Goal: Information Seeking & Learning: Learn about a topic

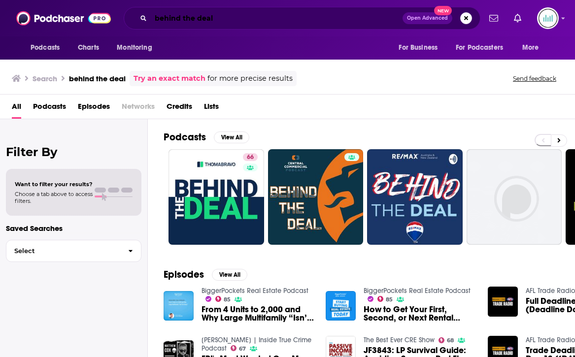
click at [182, 16] on input "behind the deal" at bounding box center [277, 18] width 252 height 16
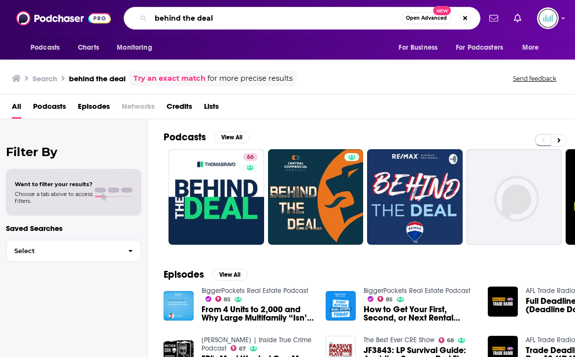
click at [182, 16] on input "behind the deal" at bounding box center [276, 18] width 251 height 16
type input "T"
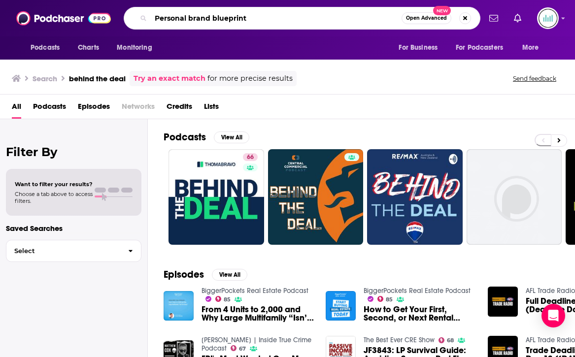
type input "Personal brand blueprint"
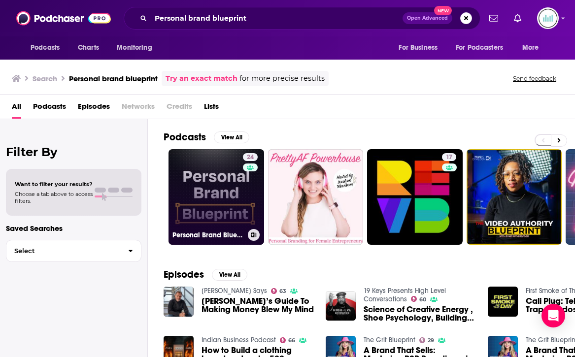
click at [225, 191] on link "24 Personal Brand Blueprint" at bounding box center [217, 197] width 96 height 96
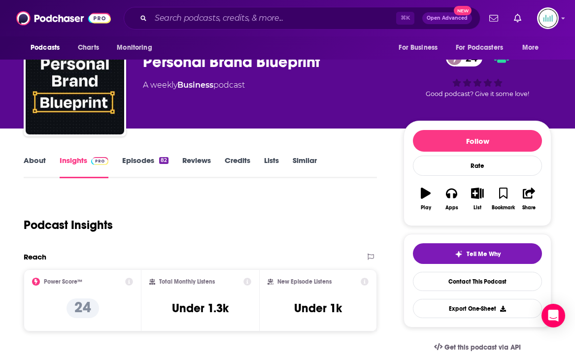
scroll to position [107, 0]
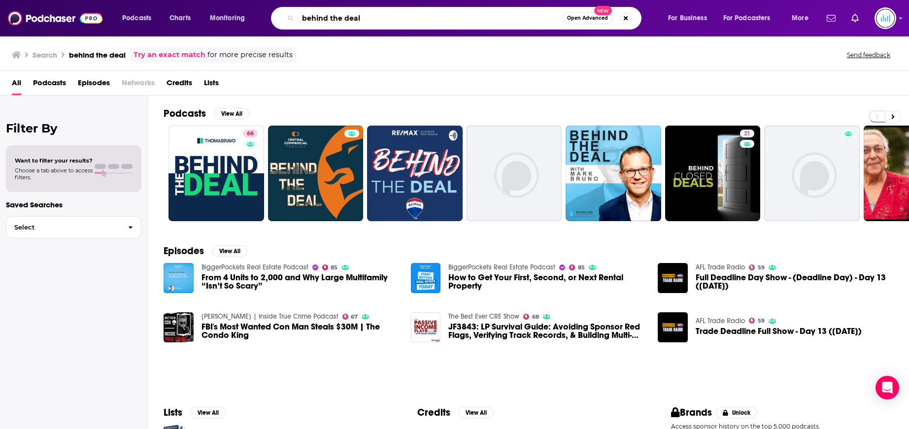
click at [355, 18] on input "behind the deal" at bounding box center [430, 18] width 265 height 16
paste input "Speak like a CEO"
type input "Speak like a CEO"
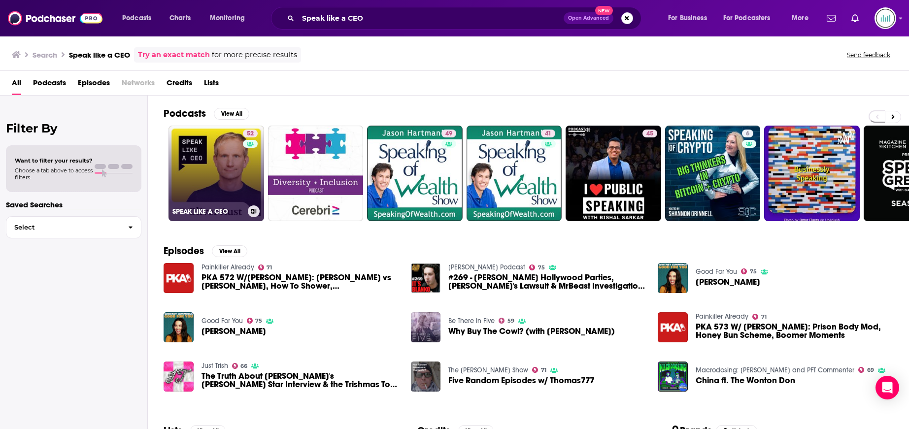
click at [211, 152] on link "52 SPEAK LIKE A CEO" at bounding box center [217, 174] width 96 height 96
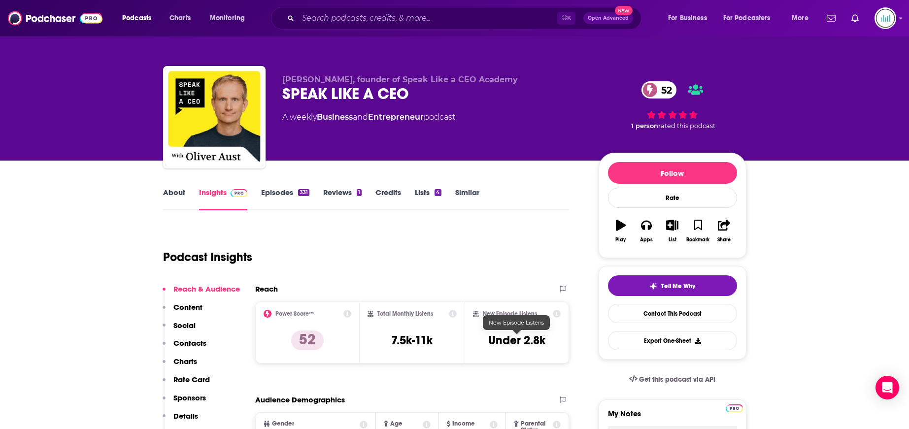
click at [507, 342] on h3 "Under 2.8k" at bounding box center [516, 340] width 57 height 15
copy div "Under 2.8k Export One-Sheet"
